Goal: Information Seeking & Learning: Learn about a topic

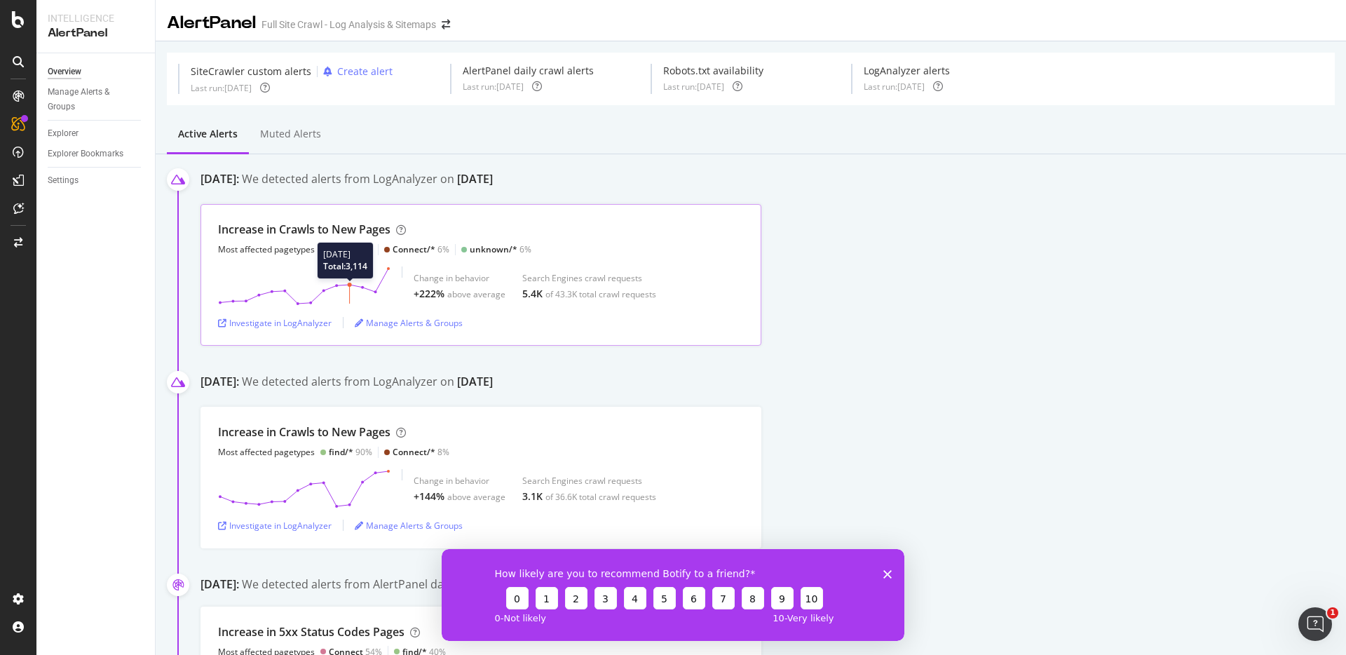
click at [349, 270] on icon at bounding box center [304, 285] width 172 height 39
click at [300, 317] on div "Investigate in LogAnalyzer" at bounding box center [275, 323] width 114 height 12
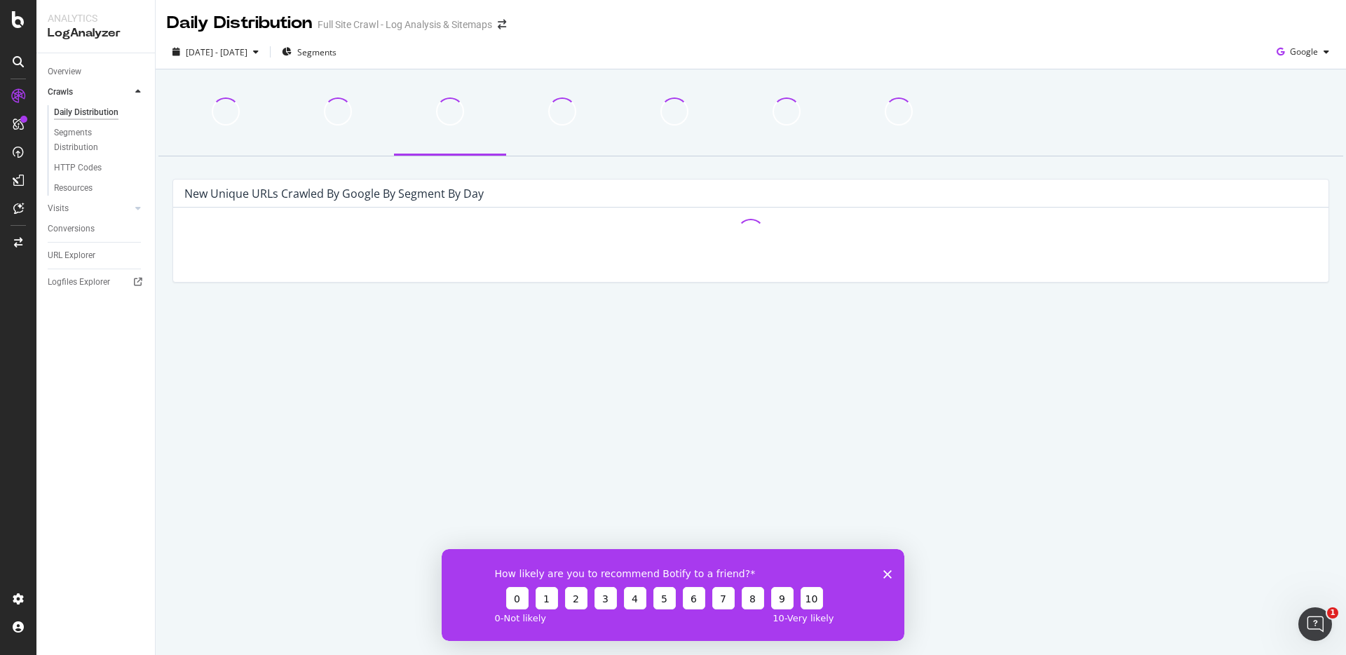
click at [887, 575] on icon "Close survey" at bounding box center [887, 573] width 8 height 8
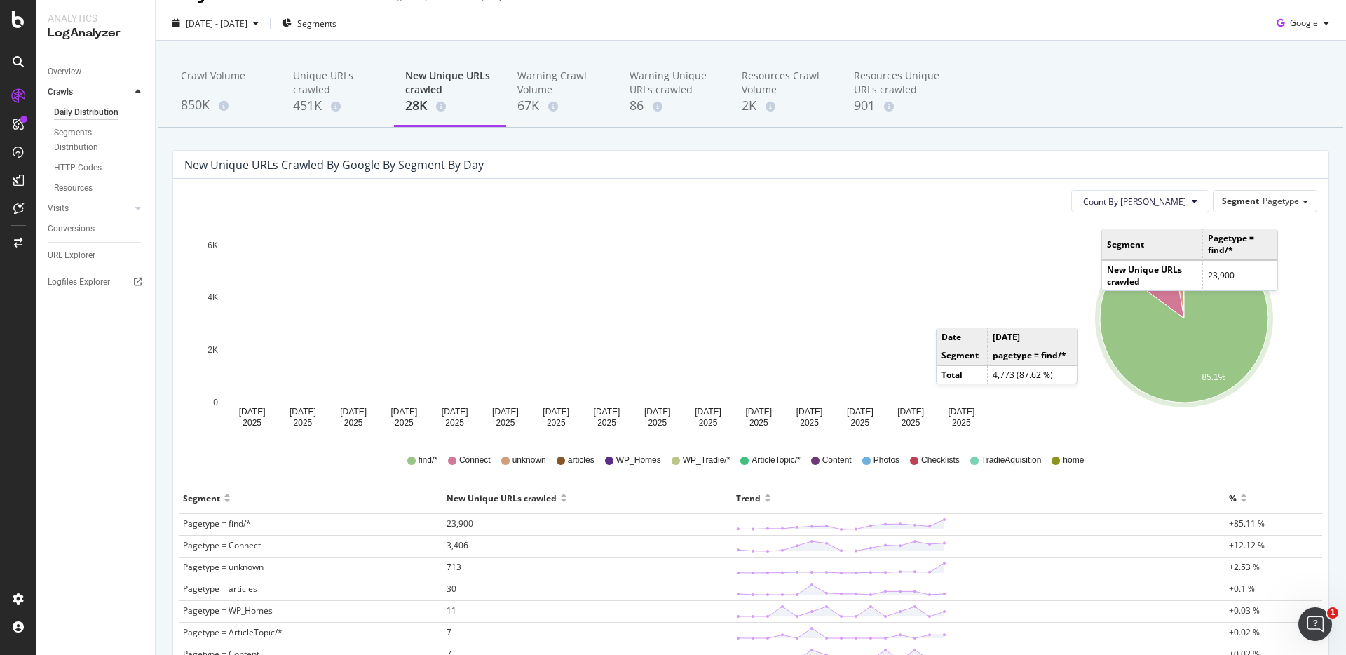
scroll to position [23, 0]
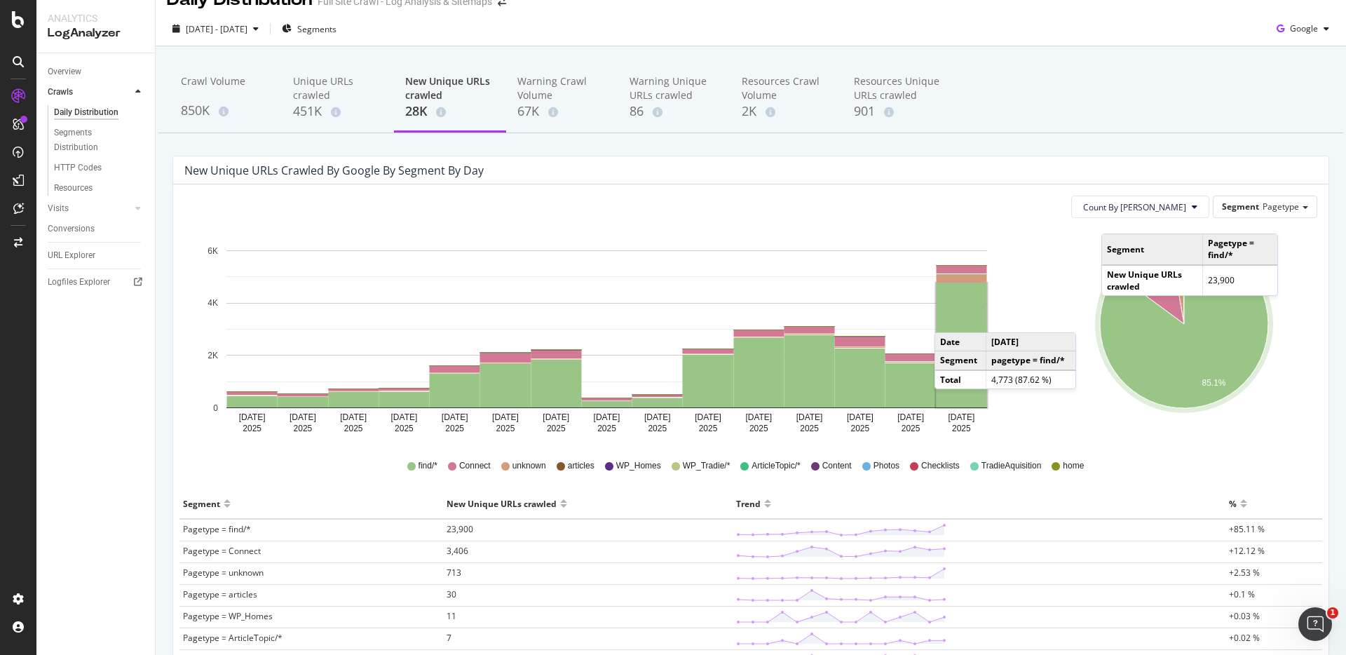
click at [948, 318] on rect "A chart." at bounding box center [961, 345] width 50 height 124
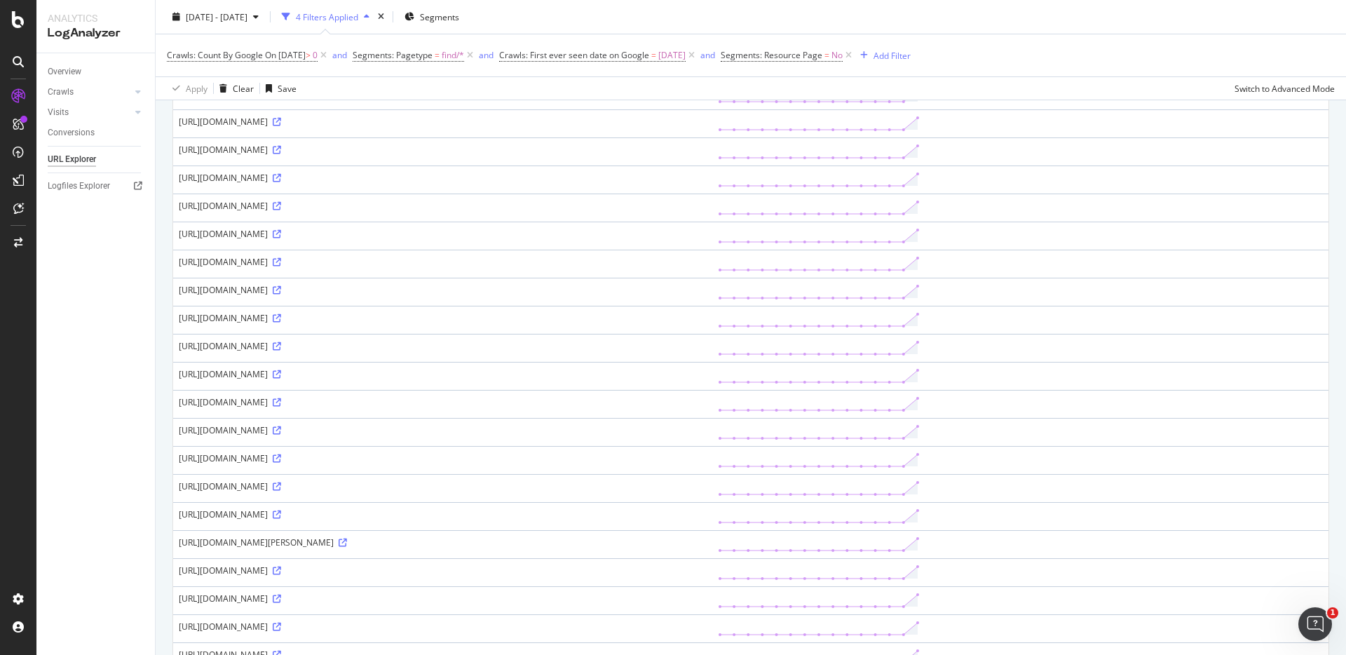
scroll to position [747, 0]
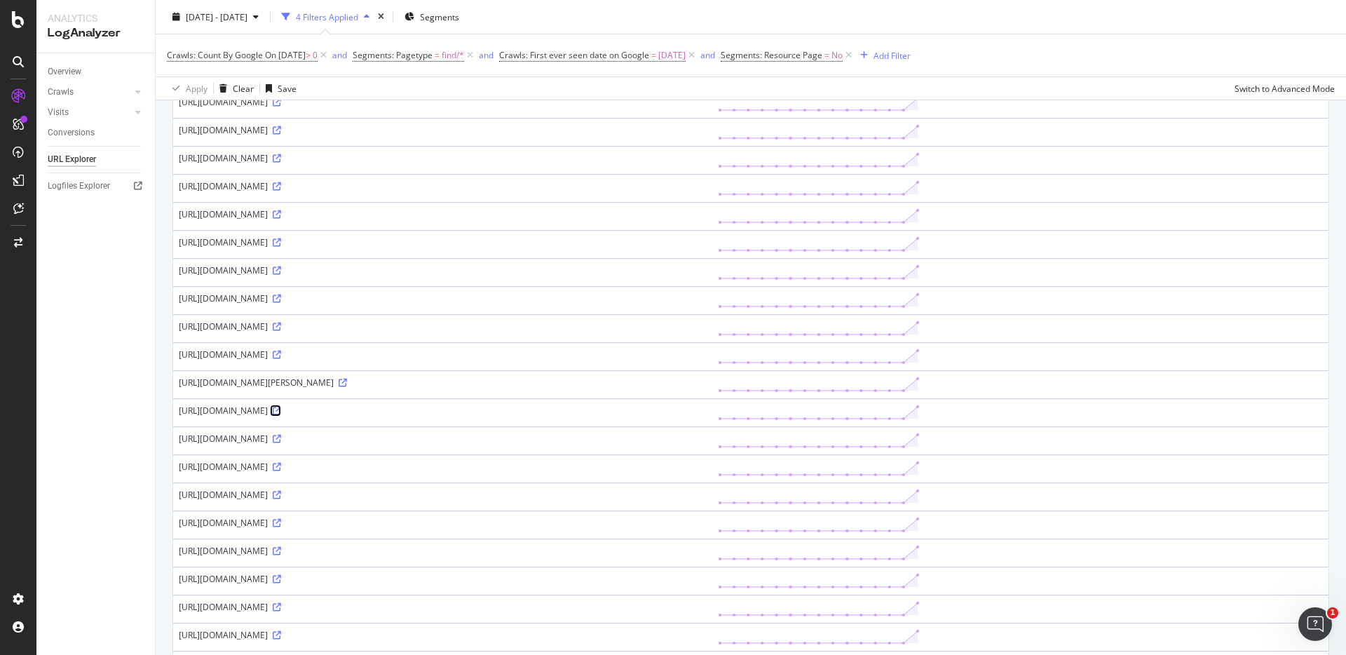
click at [281, 409] on icon at bounding box center [277, 411] width 8 height 8
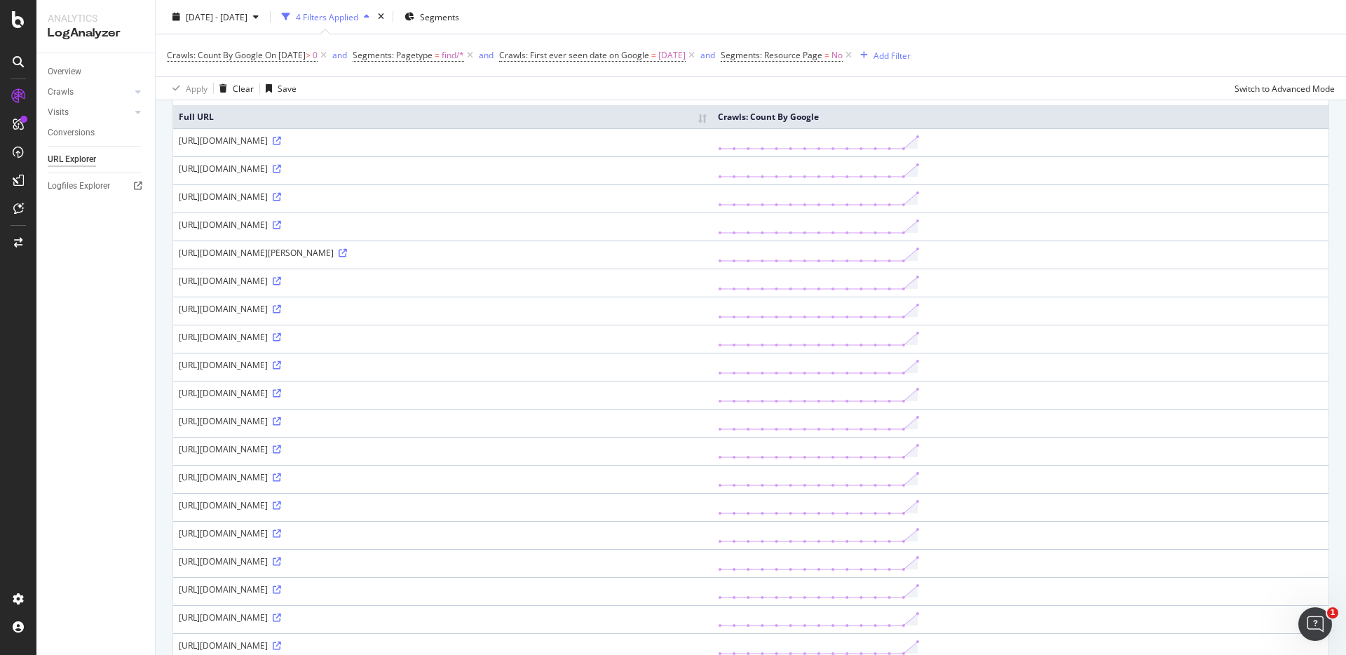
scroll to position [0, 0]
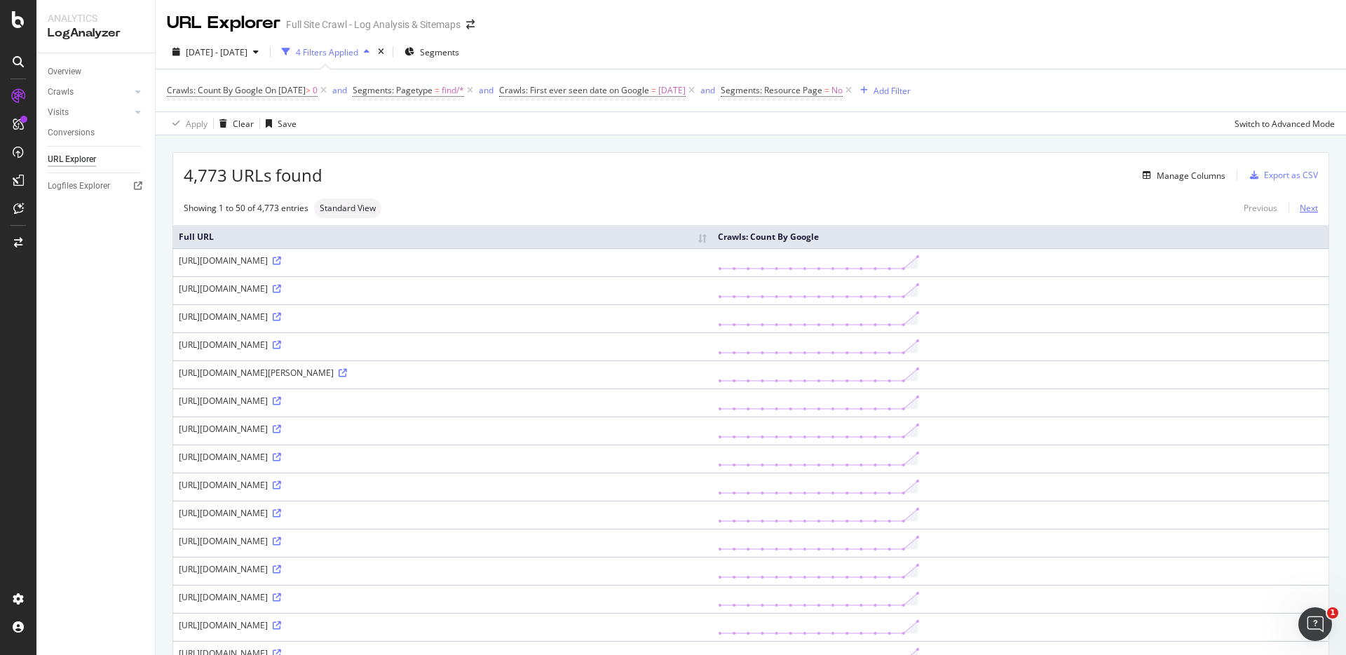
click at [1316, 207] on link "Next" at bounding box center [1302, 208] width 29 height 20
